Goal: Communication & Community: Answer question/provide support

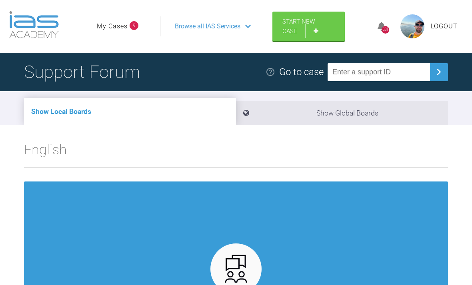
click at [118, 28] on link "My Cases" at bounding box center [112, 26] width 31 height 10
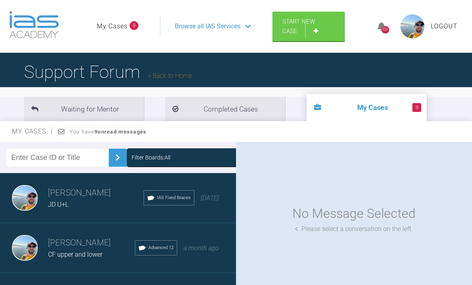
click at [68, 202] on span "JD U+L" at bounding box center [58, 205] width 20 height 8
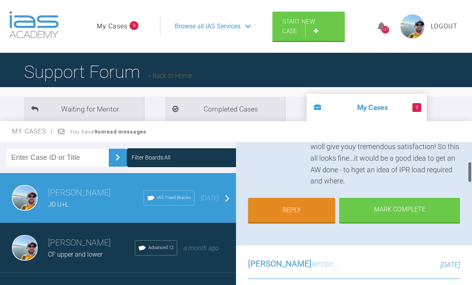
scroll to position [147, 0]
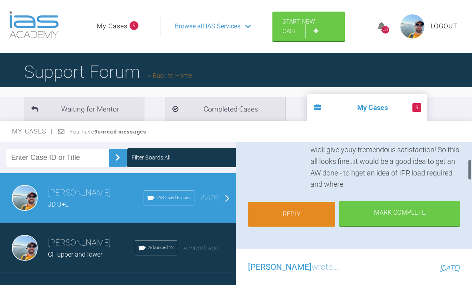
click at [293, 206] on link "Reply" at bounding box center [291, 214] width 87 height 25
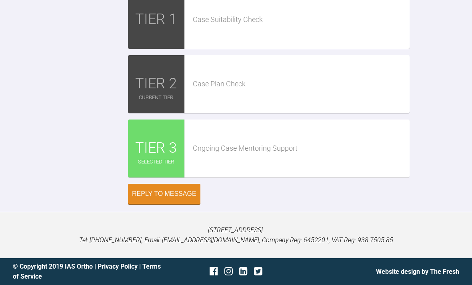
scroll to position [1861, 0]
click at [123, 204] on div "Reply To [PERSON_NAME] Hi Pinks A Attach Files Drag and drop files here! On Off…" at bounding box center [236, 25] width 472 height 358
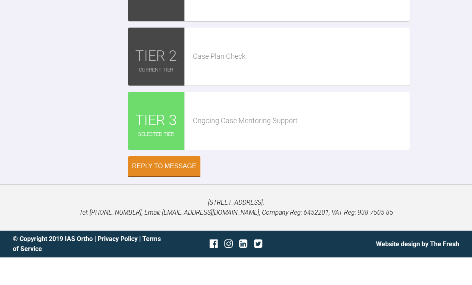
scroll to position [1746, 0]
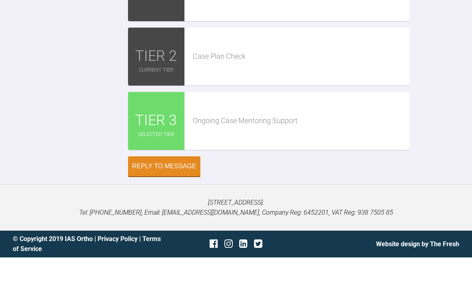
scroll to position [1862, 0]
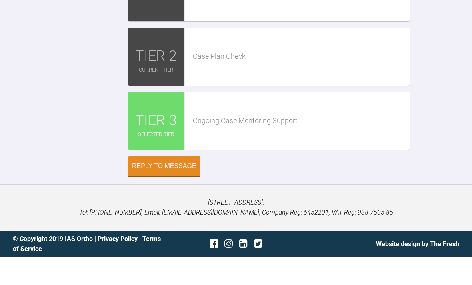
scroll to position [1878, 0]
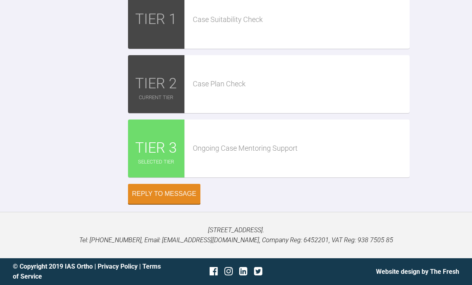
scroll to position [1860, 0]
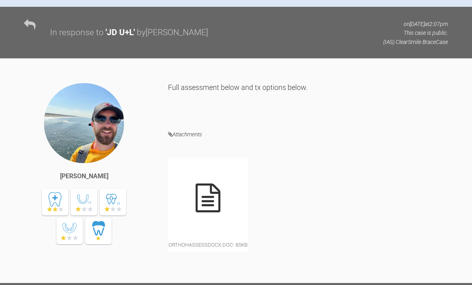
scroll to position [384, 0]
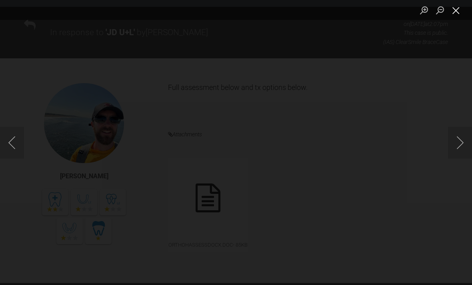
click at [458, 14] on button "Close lightbox" at bounding box center [456, 10] width 16 height 14
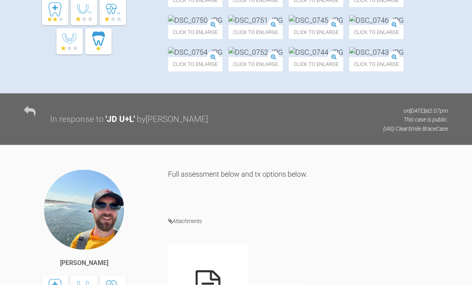
scroll to position [296, 0]
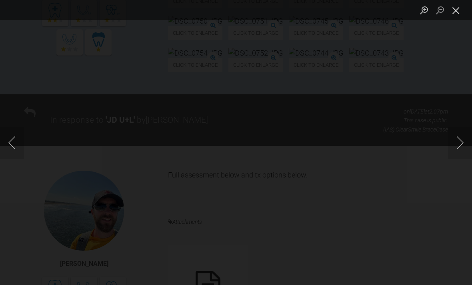
click at [455, 10] on button "Close lightbox" at bounding box center [456, 10] width 16 height 14
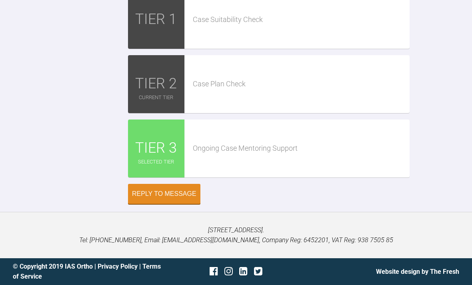
scroll to position [1837, 0]
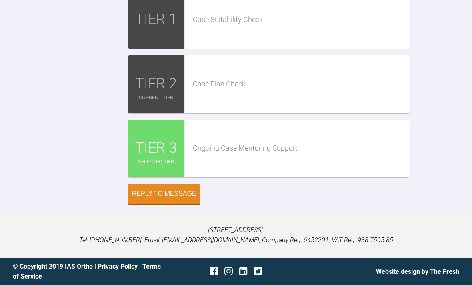
scroll to position [1832, 0]
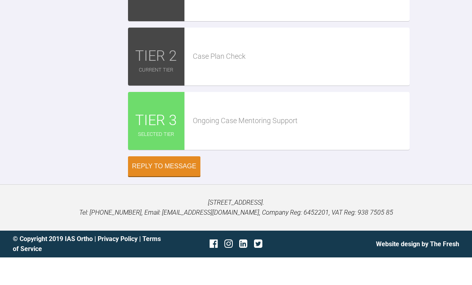
scroll to position [1950, 0]
type textarea "Hi Pinks Archwize is back. Pretty heavy IPR on lower but manageable. Upper 12,1…"
click at [161, 205] on button "Reply to Message" at bounding box center [164, 195] width 72 height 20
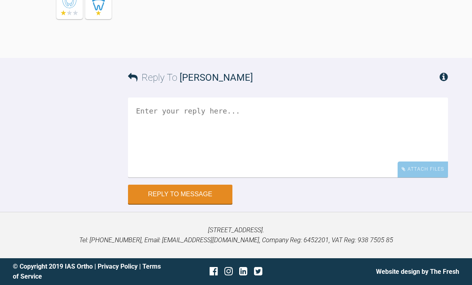
scroll to position [1976, 0]
click at [315, 178] on textarea at bounding box center [288, 138] width 320 height 80
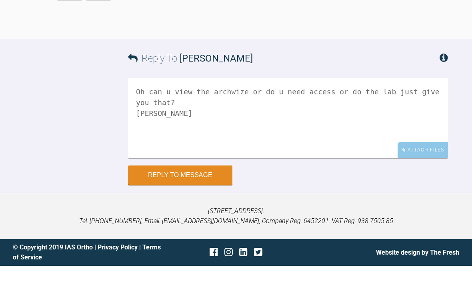
scroll to position [2064, 0]
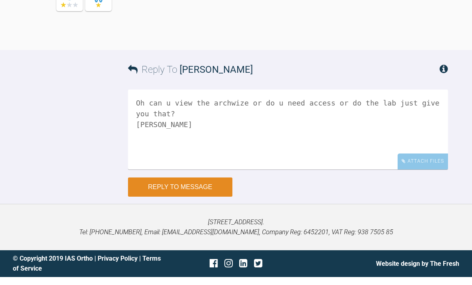
type textarea "Oh can u view the archwize or do u need access or do the lab just give you that…"
click at [181, 198] on button "Reply to Message" at bounding box center [180, 195] width 104 height 19
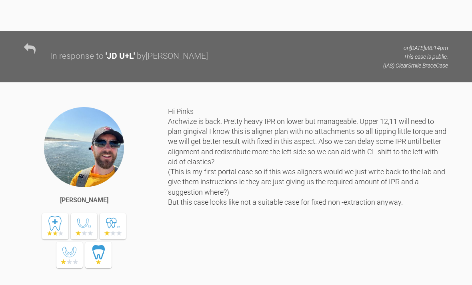
scroll to position [1524, 0]
